Goal: Task Accomplishment & Management: Manage account settings

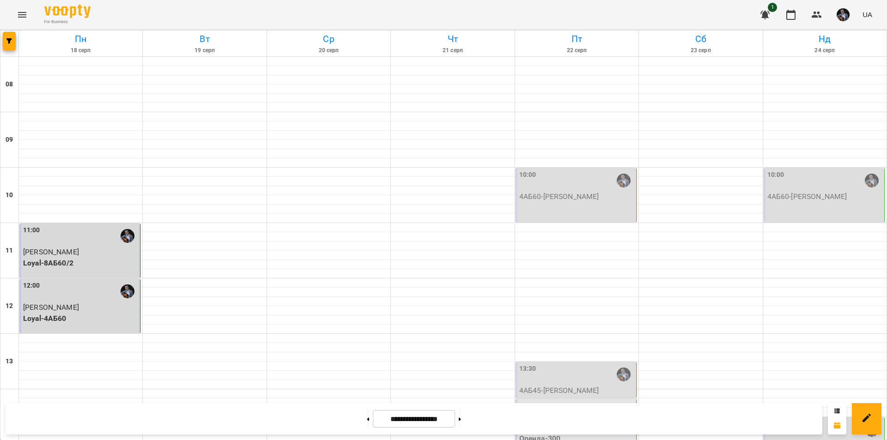
scroll to position [331, 0]
click at [821, 15] on icon "button" at bounding box center [816, 14] width 11 height 11
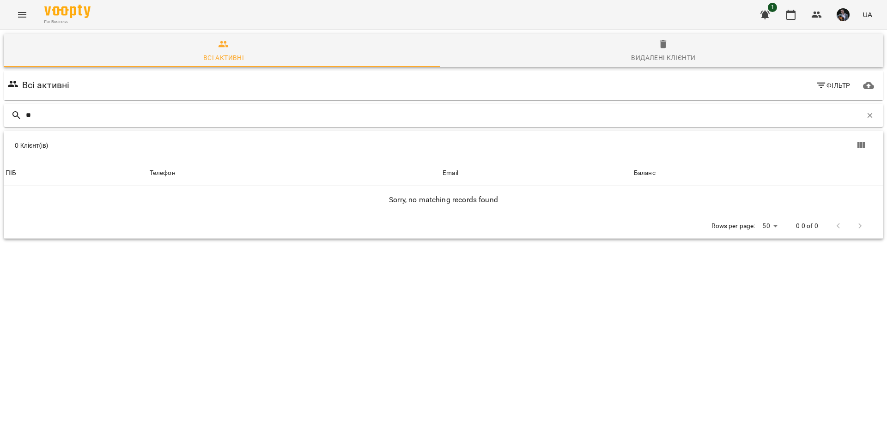
type input "*"
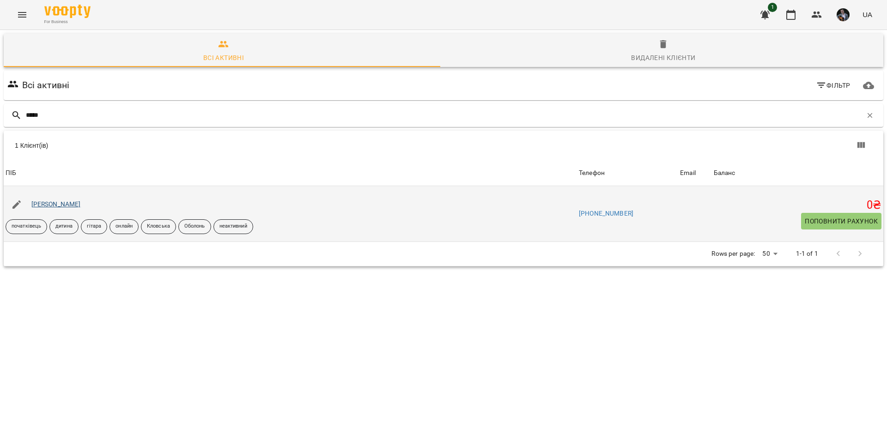
type input "*****"
click at [69, 201] on link "[PERSON_NAME]" at bounding box center [55, 204] width 49 height 7
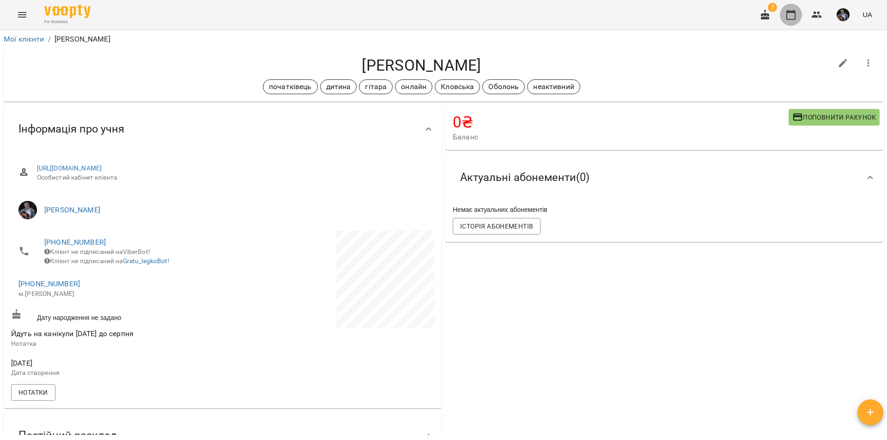
click at [798, 21] on button "button" at bounding box center [791, 15] width 22 height 22
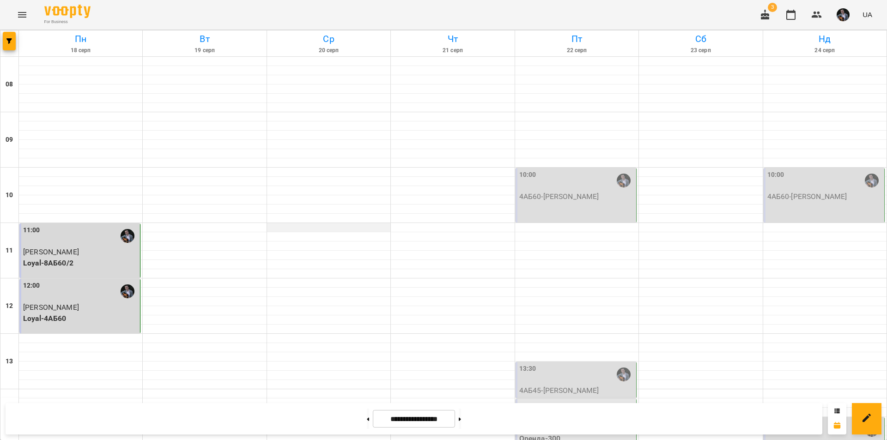
scroll to position [379, 0]
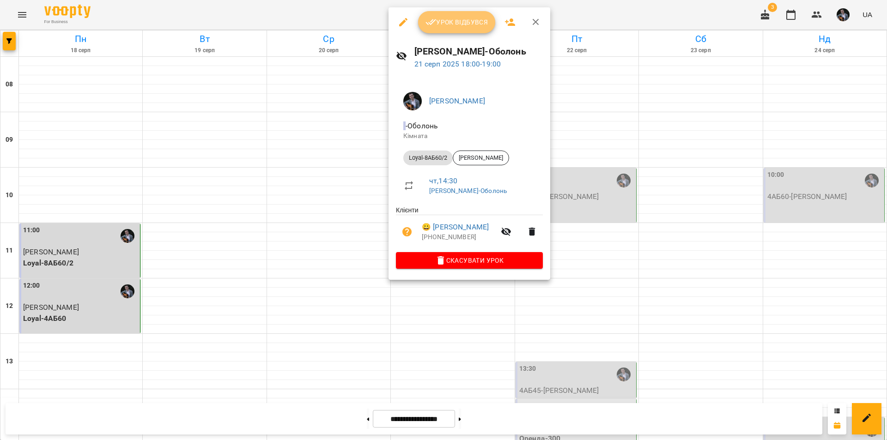
click at [463, 20] on span "Урок відбувся" at bounding box center [457, 22] width 63 height 11
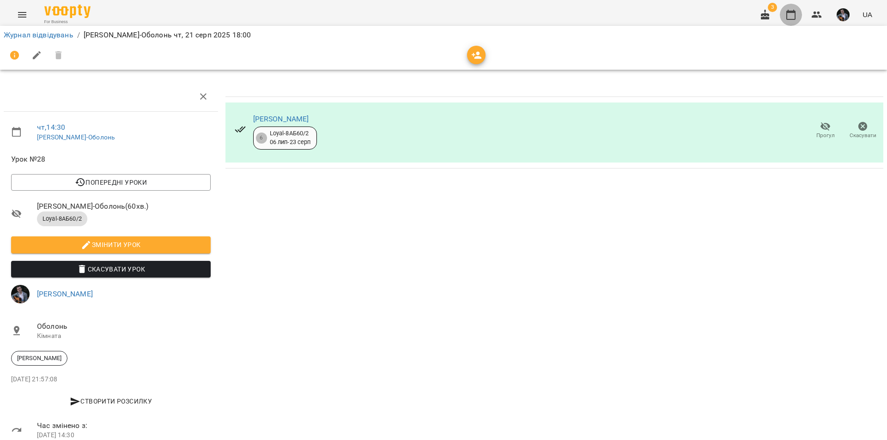
click at [792, 11] on icon "button" at bounding box center [790, 15] width 9 height 10
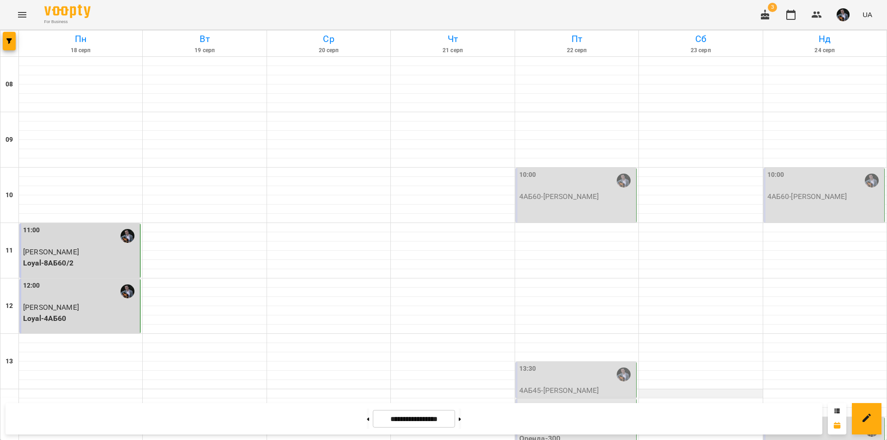
scroll to position [115, 0]
click at [597, 168] on div "10:00 4АБ60 - Лугова Поліна" at bounding box center [576, 195] width 121 height 55
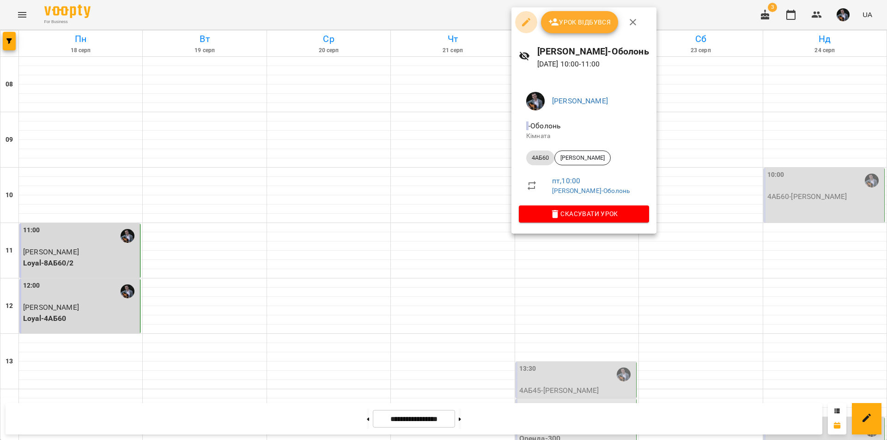
click at [524, 20] on icon "button" at bounding box center [526, 22] width 11 height 11
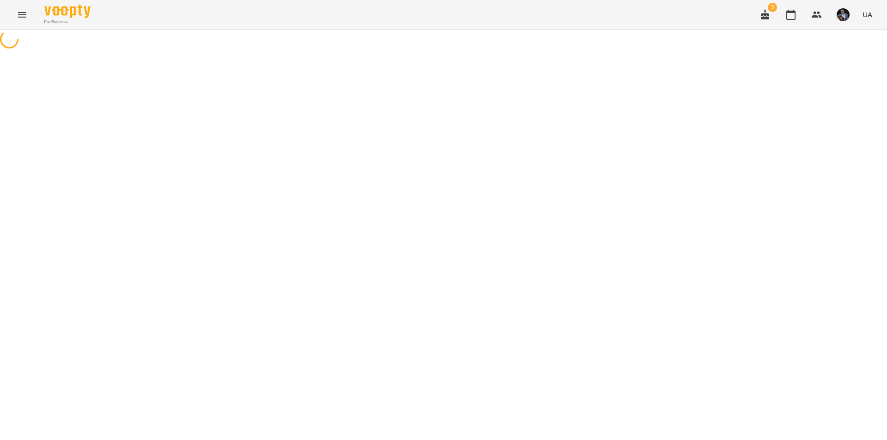
select select "*****"
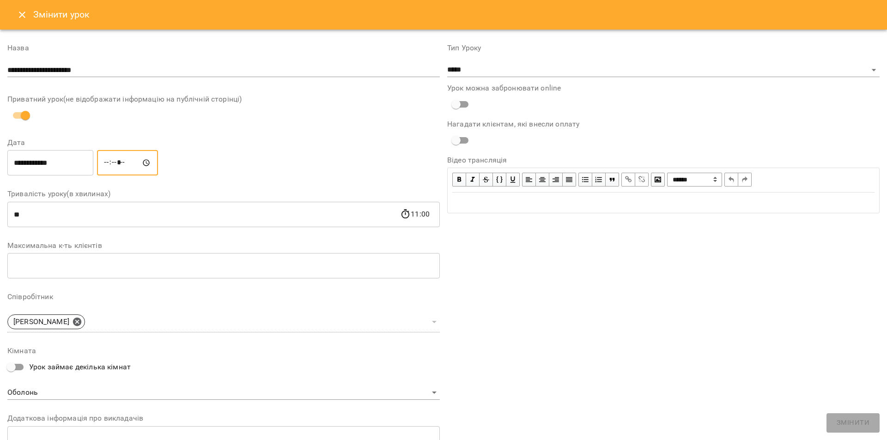
click at [122, 162] on input "*****" at bounding box center [127, 163] width 61 height 26
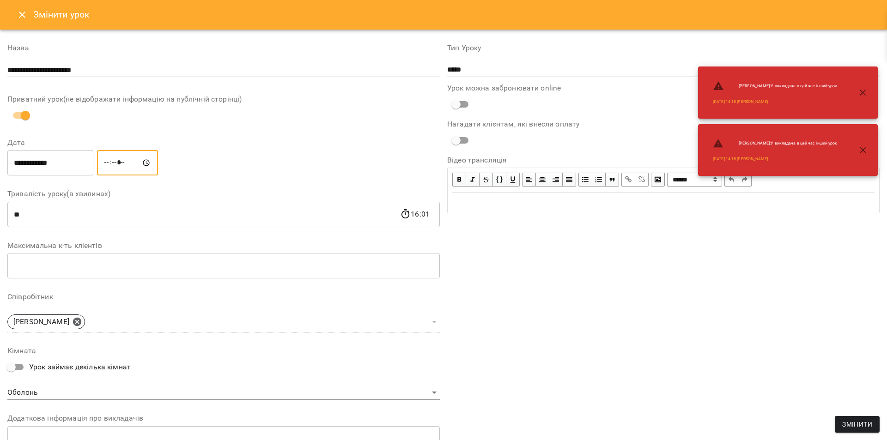
type input "*****"
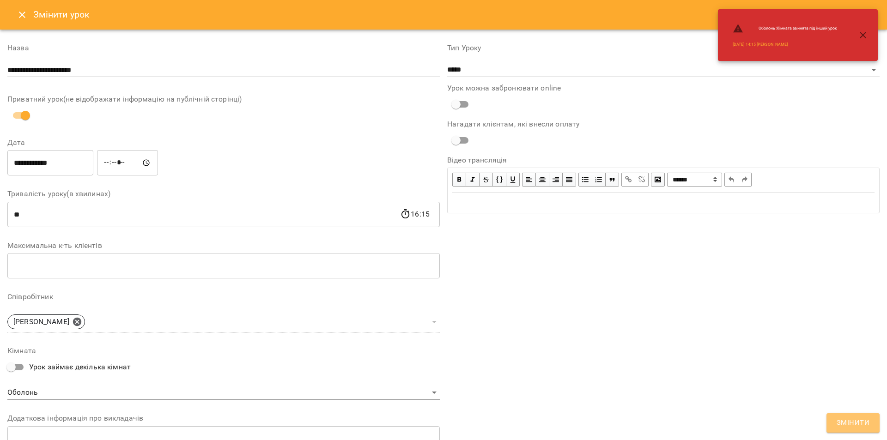
click at [872, 421] on button "Змінити" at bounding box center [853, 423] width 53 height 19
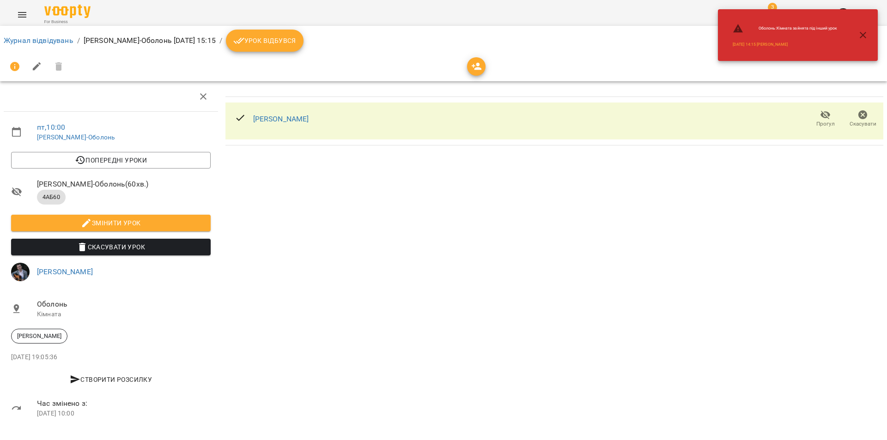
click at [732, 177] on div "Лугова Поліна Прогул Скасувати" at bounding box center [554, 255] width 665 height 354
click at [867, 30] on icon "button" at bounding box center [863, 35] width 11 height 11
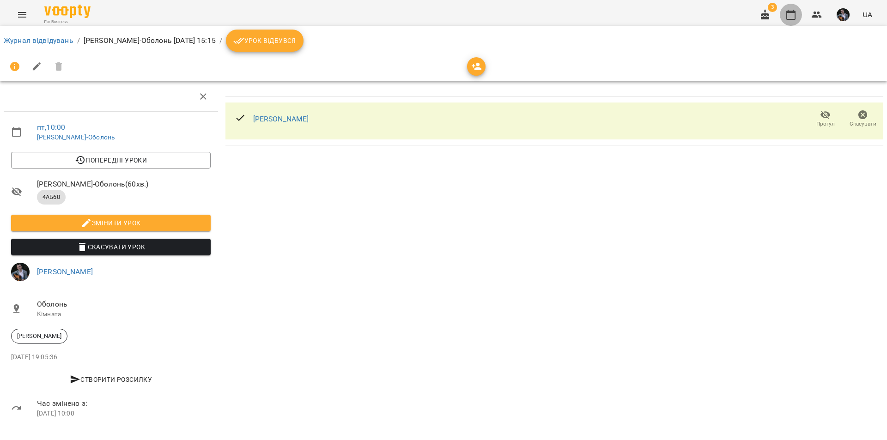
click at [798, 18] on button "button" at bounding box center [791, 15] width 22 height 22
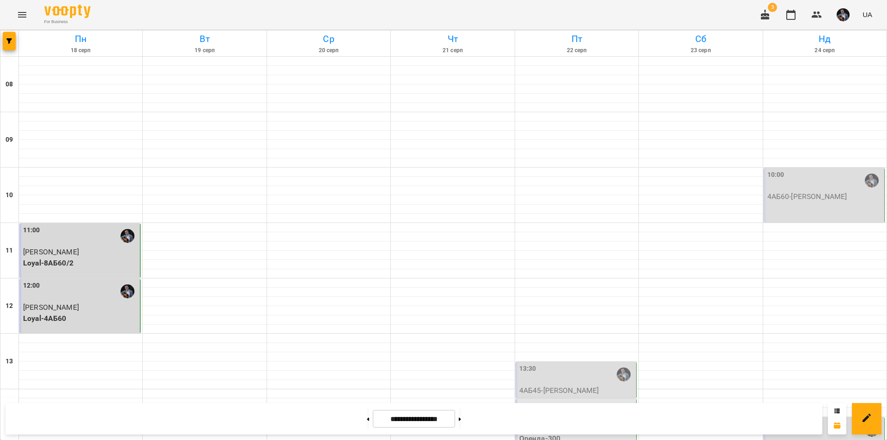
scroll to position [379, 0]
click at [773, 15] on button "button" at bounding box center [765, 15] width 22 height 22
